Goal: Task Accomplishment & Management: Complete application form

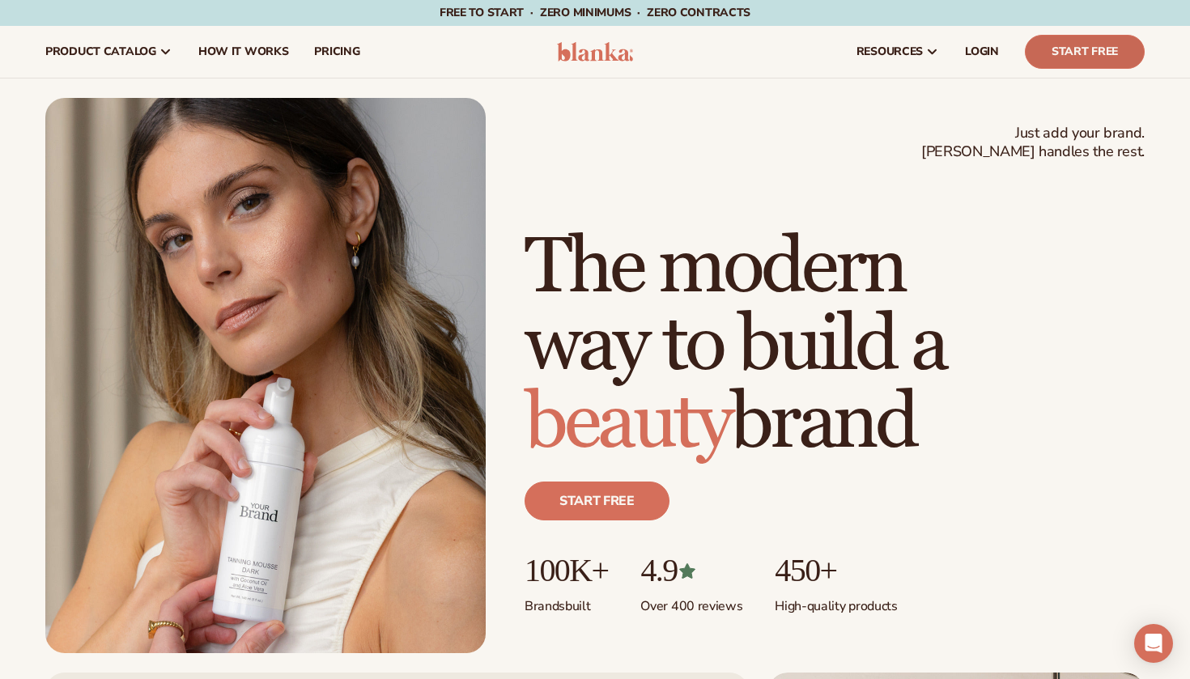
click at [1063, 56] on link "Start Free" at bounding box center [1085, 52] width 120 height 34
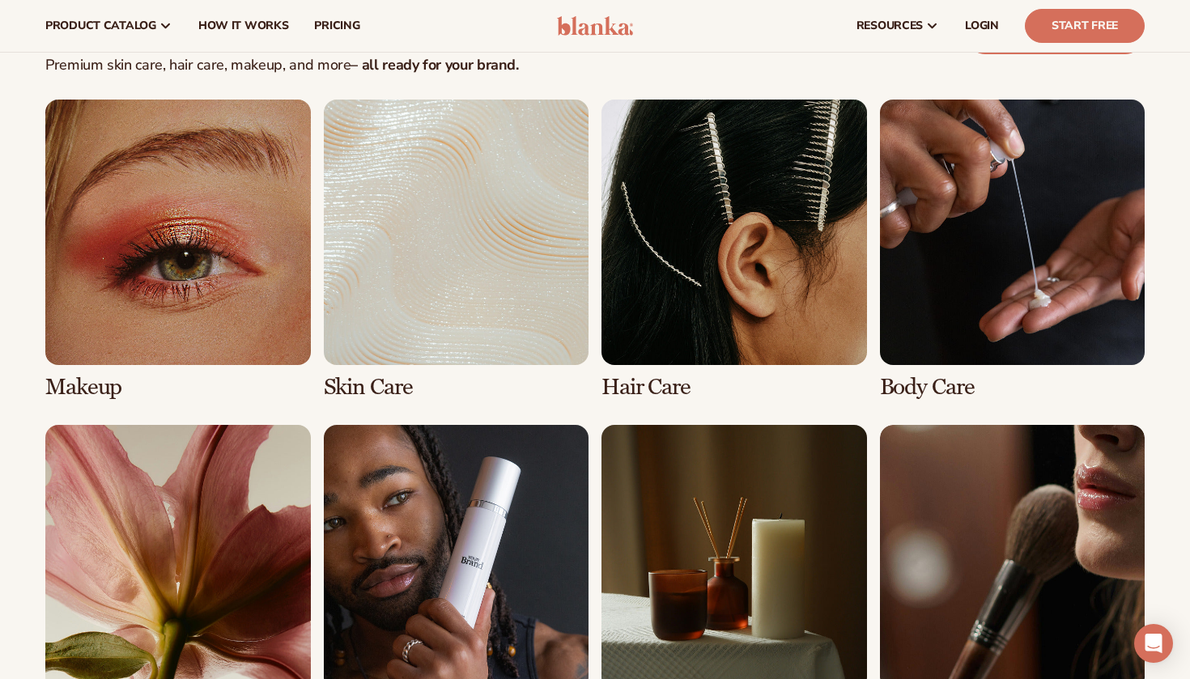
scroll to position [2991, 0]
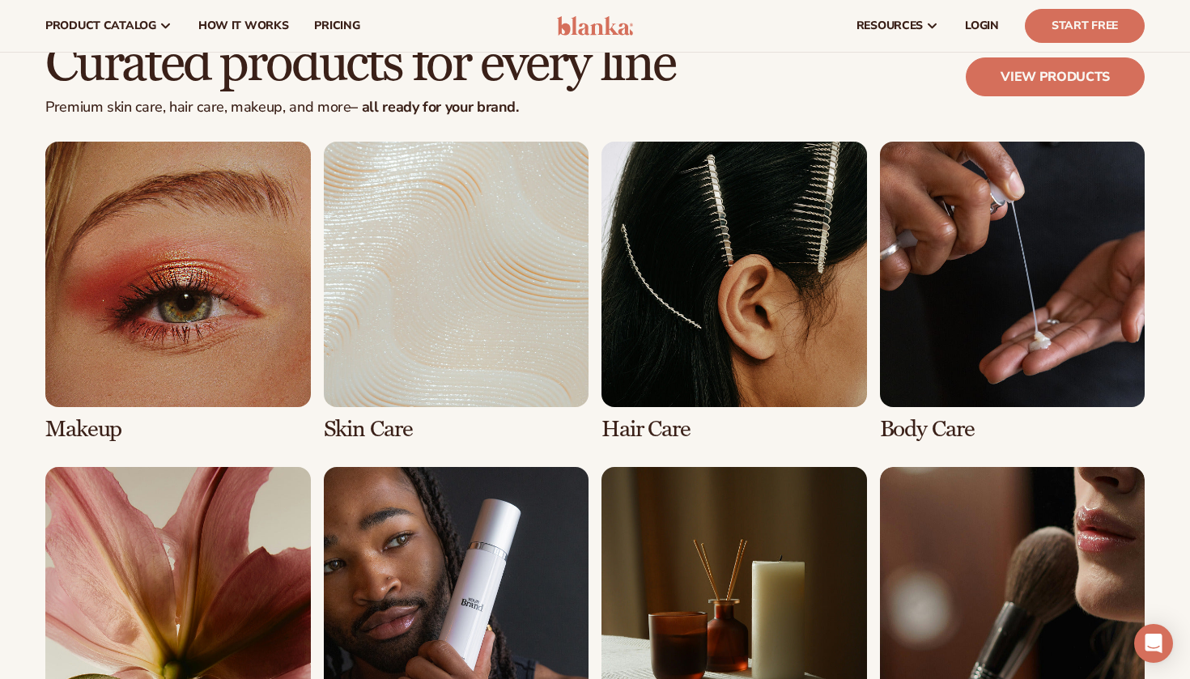
click at [215, 272] on link "1 / 8" at bounding box center [177, 291] width 265 height 299
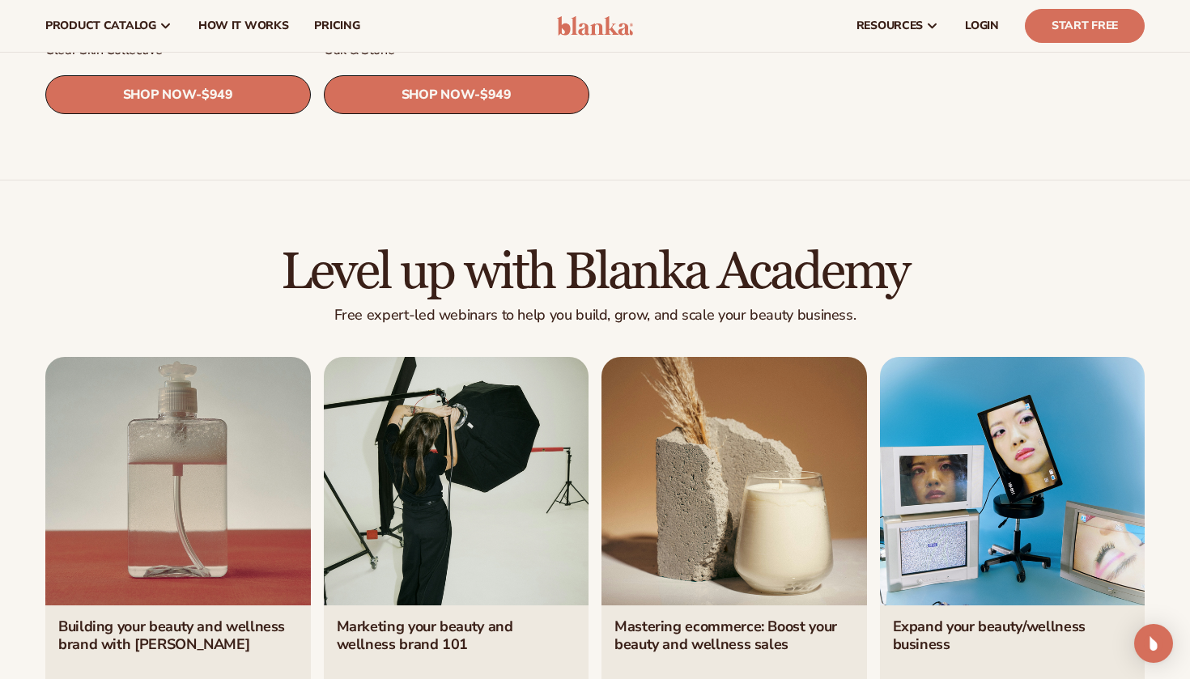
scroll to position [2439, 0]
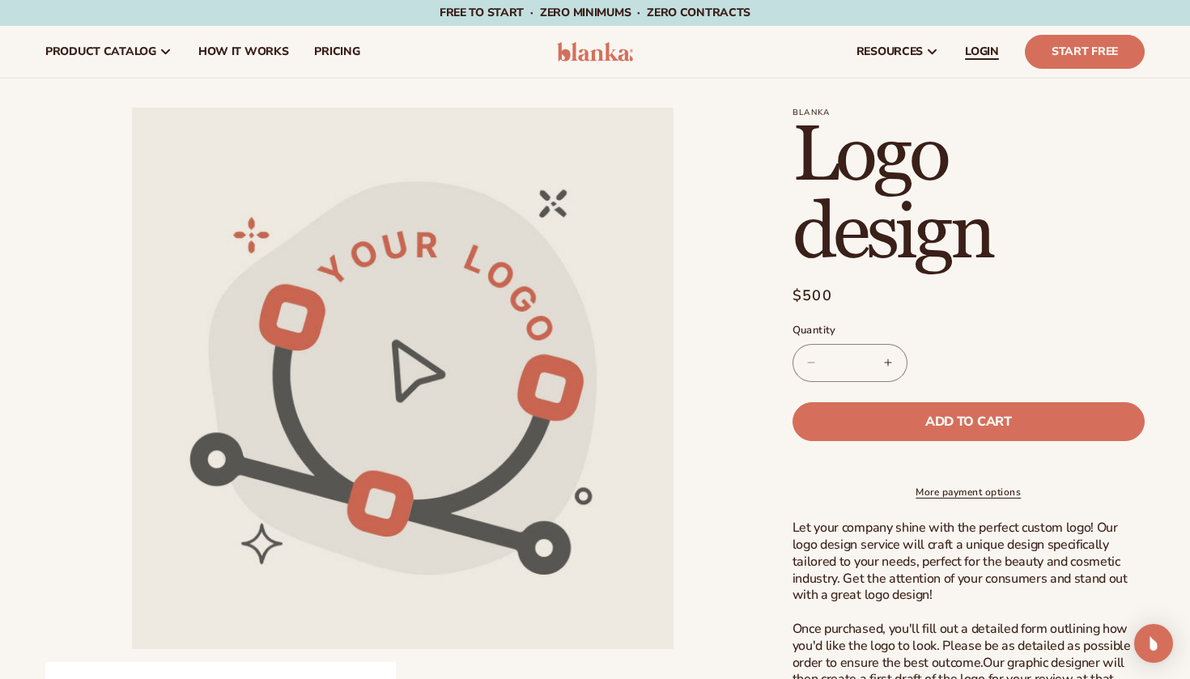
click at [989, 45] on span "LOGIN" at bounding box center [982, 51] width 34 height 13
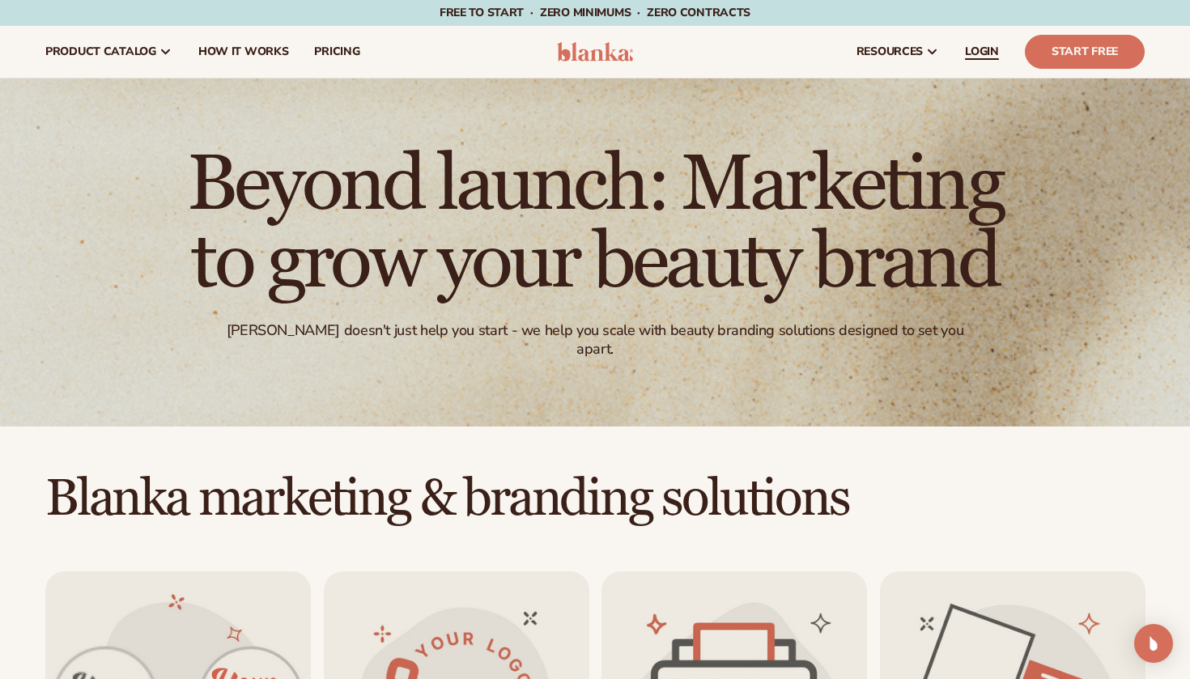
click at [979, 50] on span "LOGIN" at bounding box center [982, 51] width 34 height 13
